Goal: Navigation & Orientation: Find specific page/section

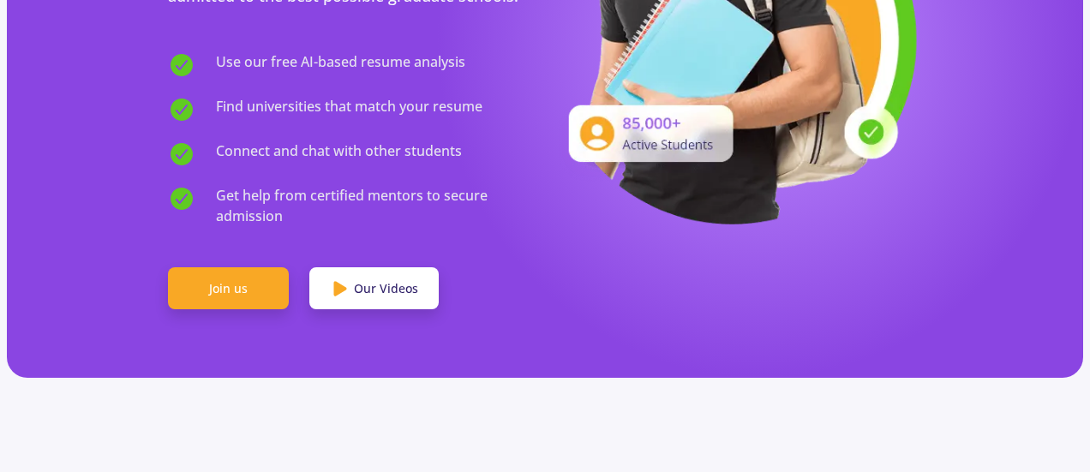
scroll to position [343, 0]
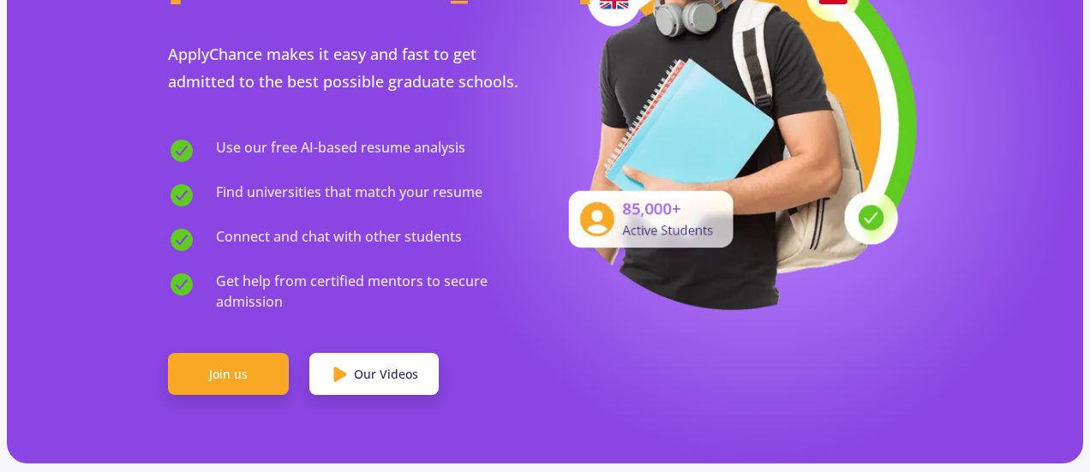
click at [652, 182] on img at bounding box center [733, 80] width 377 height 458
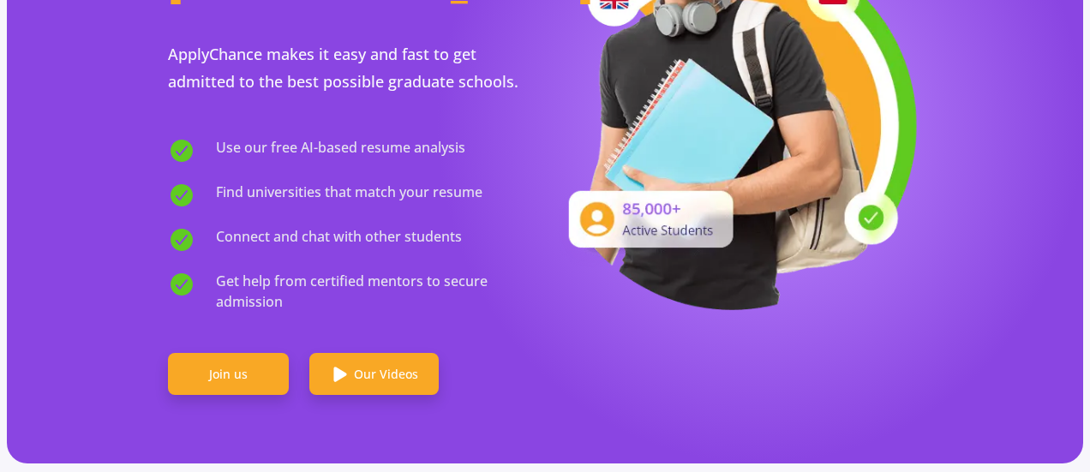
click at [418, 353] on link "Our Videos" at bounding box center [373, 374] width 129 height 43
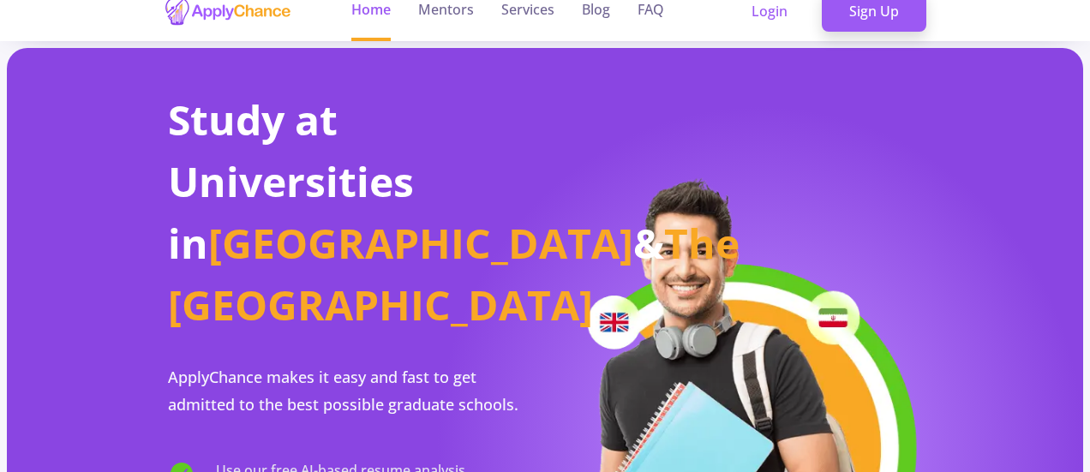
scroll to position [0, 0]
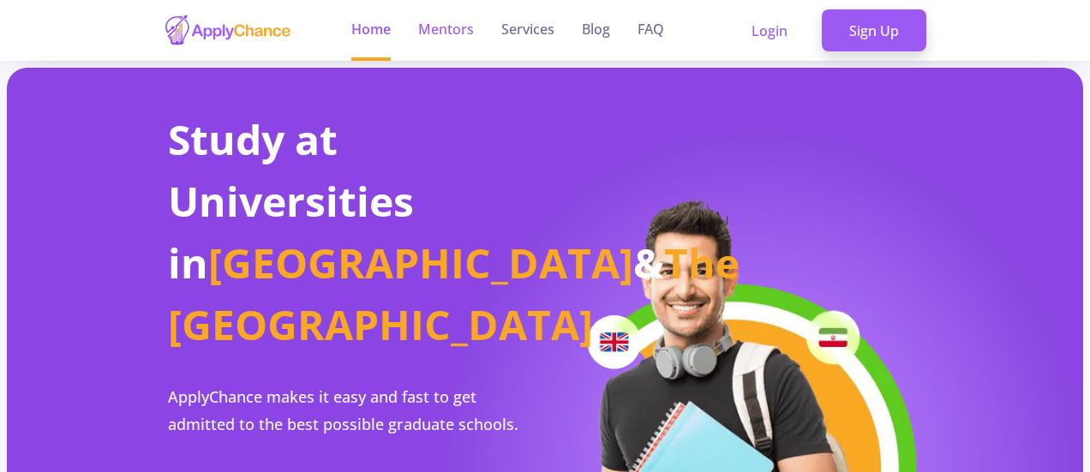
click at [444, 25] on link "Mentors" at bounding box center [446, 30] width 56 height 61
click at [450, 33] on link "Mentors" at bounding box center [446, 30] width 56 height 61
click at [445, 24] on link "Mentors" at bounding box center [446, 30] width 56 height 61
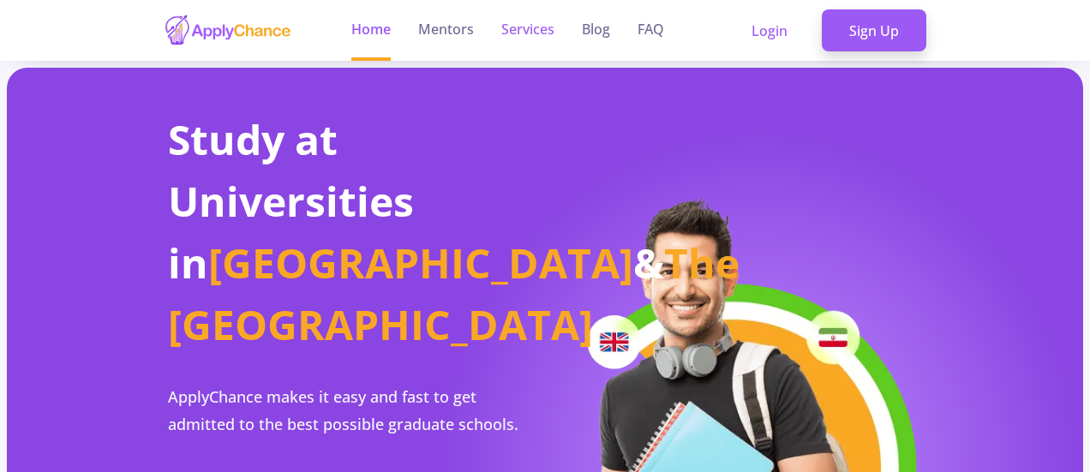
click at [536, 33] on link "Services" at bounding box center [527, 30] width 53 height 61
click at [607, 33] on link "Blog" at bounding box center [596, 30] width 28 height 61
